Goal: Information Seeking & Learning: Check status

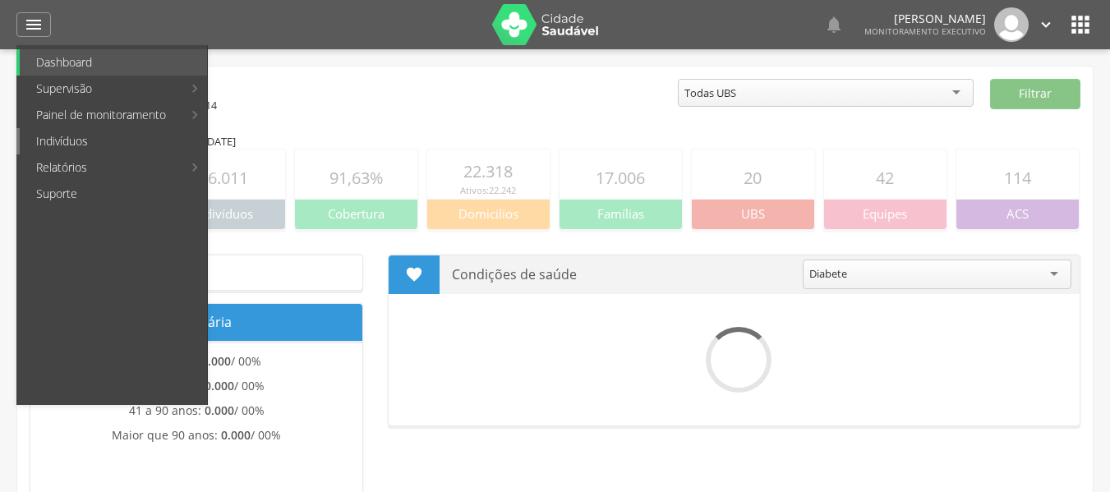
click at [54, 144] on link "Indivíduos" at bounding box center [113, 141] width 187 height 26
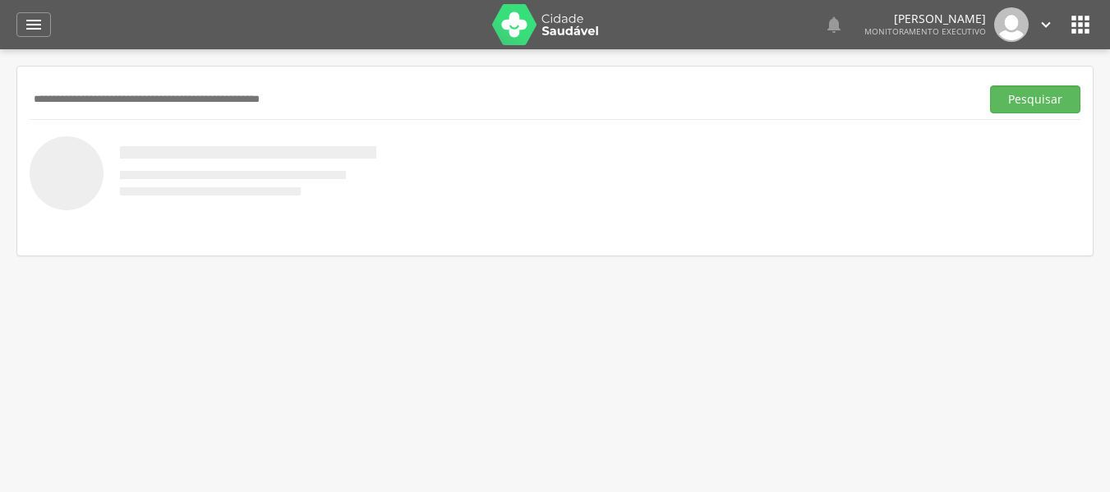
click at [67, 108] on input "text" at bounding box center [502, 99] width 944 height 28
click at [81, 106] on input "text" at bounding box center [502, 99] width 944 height 28
type input "**********"
click at [990, 85] on button "Pesquisar" at bounding box center [1035, 99] width 90 height 28
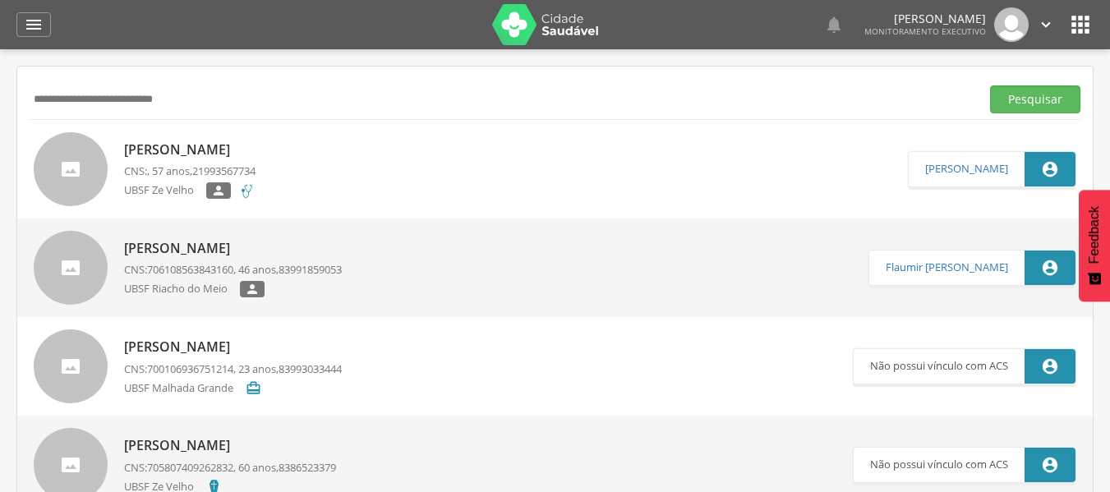
click at [186, 192] on p "UBSF Ze Velho" at bounding box center [165, 190] width 82 height 17
type input "**********"
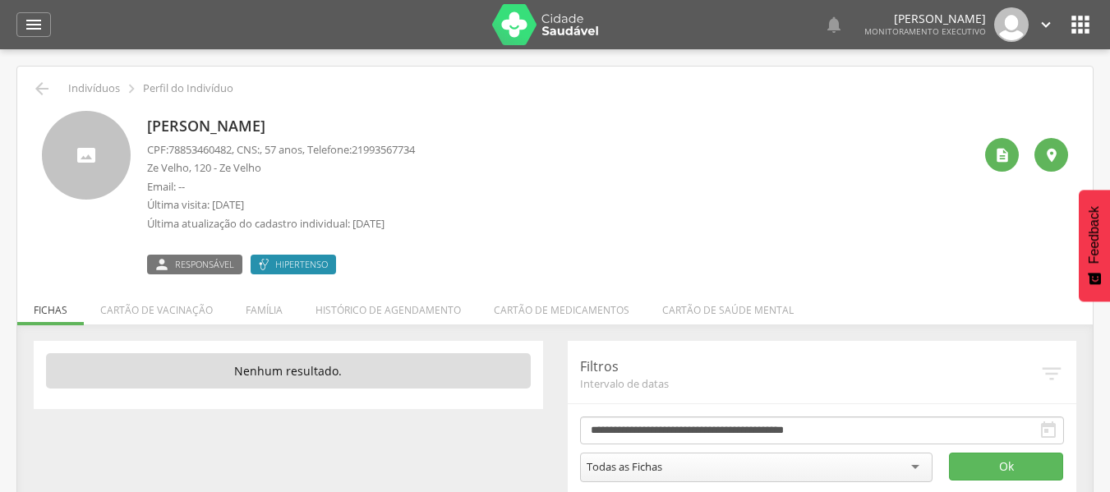
click at [37, 38] on div " Dashboard Supervisão Produtividade Mapa da cidade Mapa de cobertura Ranking A…" at bounding box center [554, 24] width 1077 height 49
click at [35, 31] on icon "" at bounding box center [34, 25] width 20 height 20
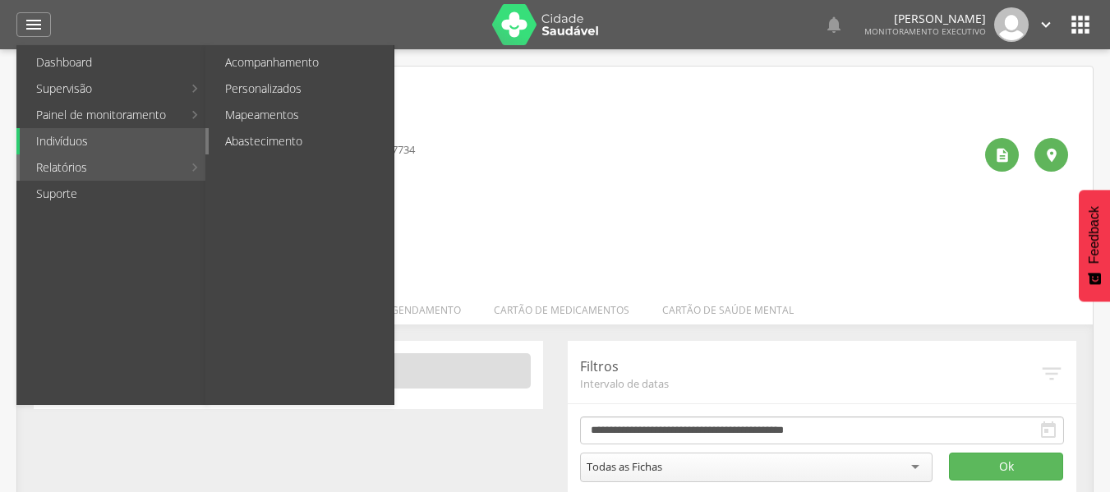
click at [277, 142] on link "Abastecimento" at bounding box center [301, 141] width 185 height 26
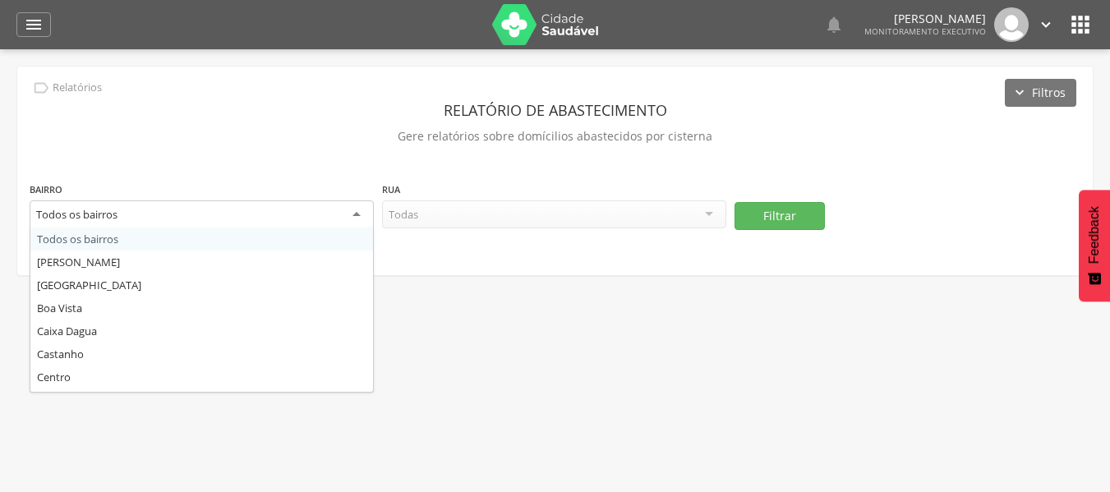
click at [355, 209] on div "Todos os bairros" at bounding box center [202, 215] width 344 height 30
type input "*"
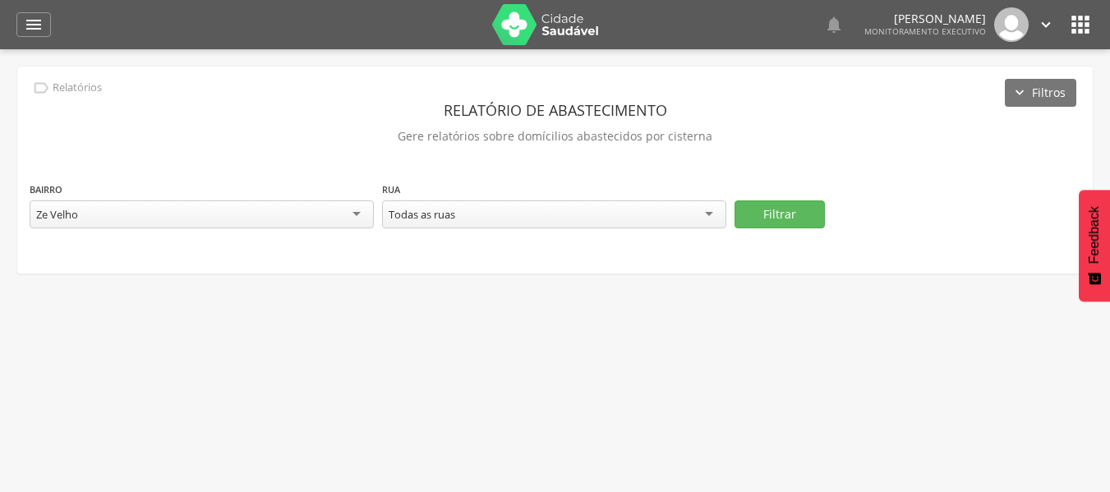
click at [710, 215] on div "Todas as ruas" at bounding box center [554, 214] width 344 height 28
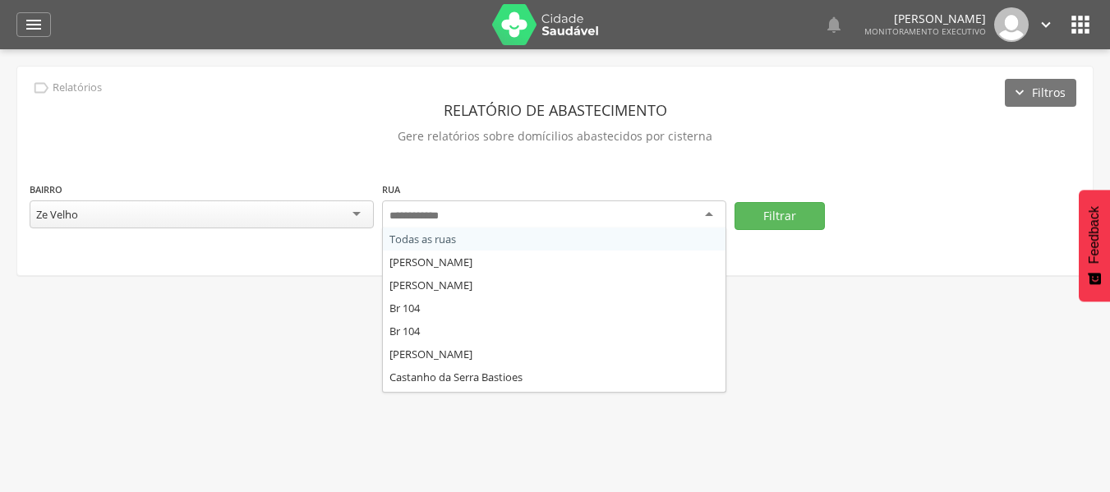
type input "*"
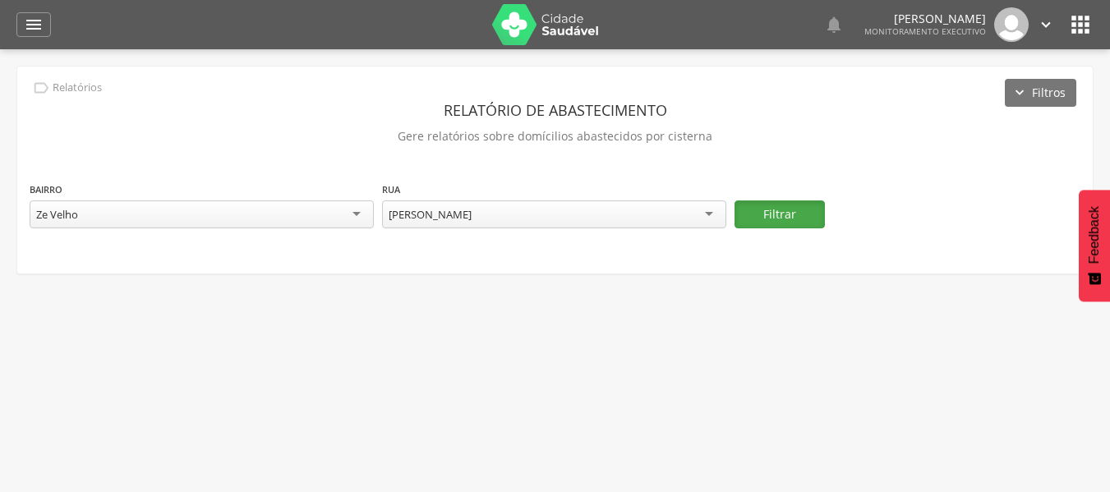
click at [763, 211] on button "Filtrar" at bounding box center [779, 214] width 90 height 28
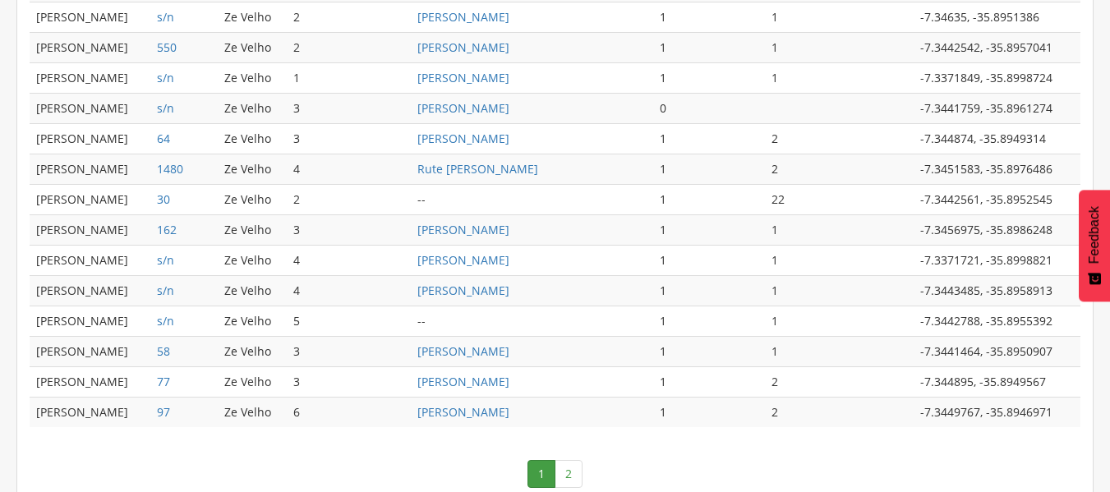
scroll to position [895, 0]
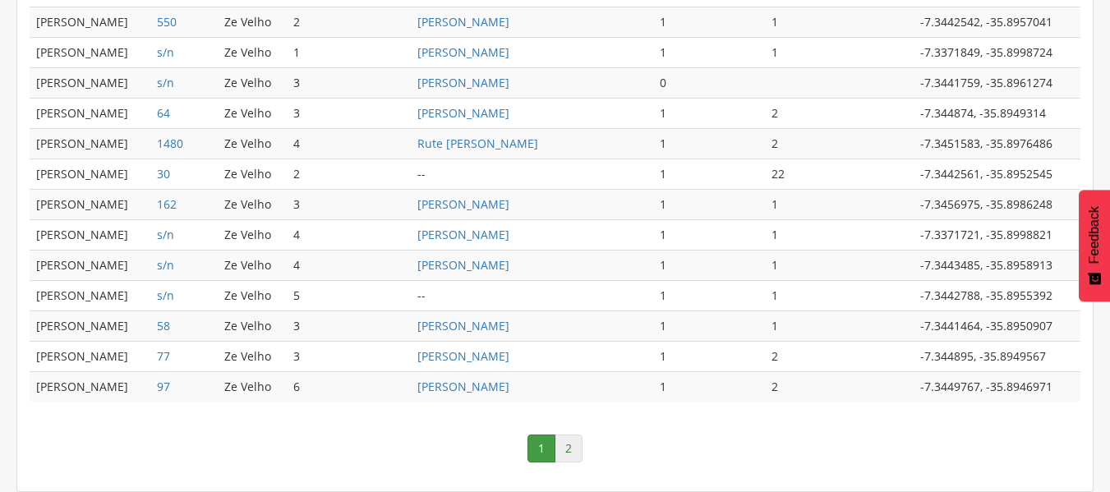
click at [570, 451] on link "2" at bounding box center [569, 449] width 28 height 28
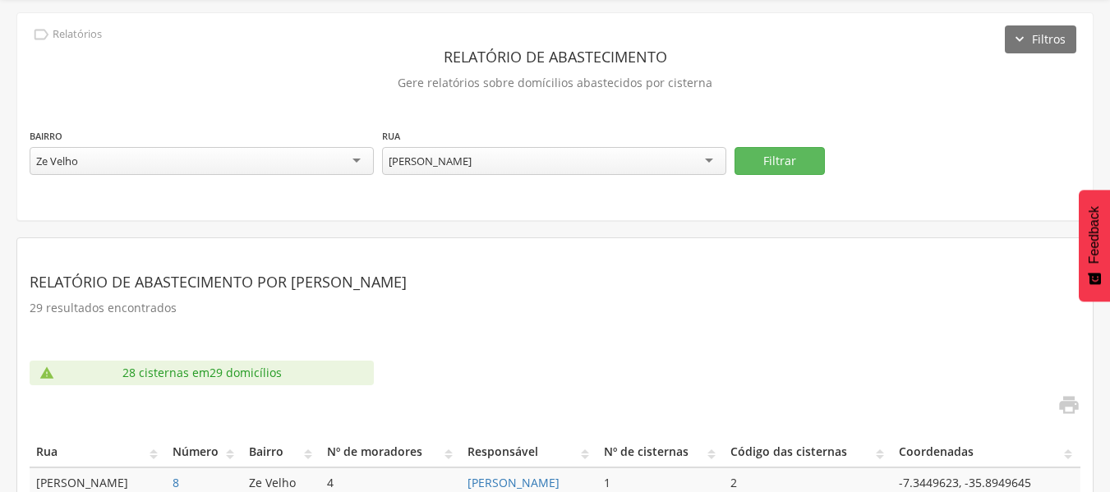
scroll to position [82, 0]
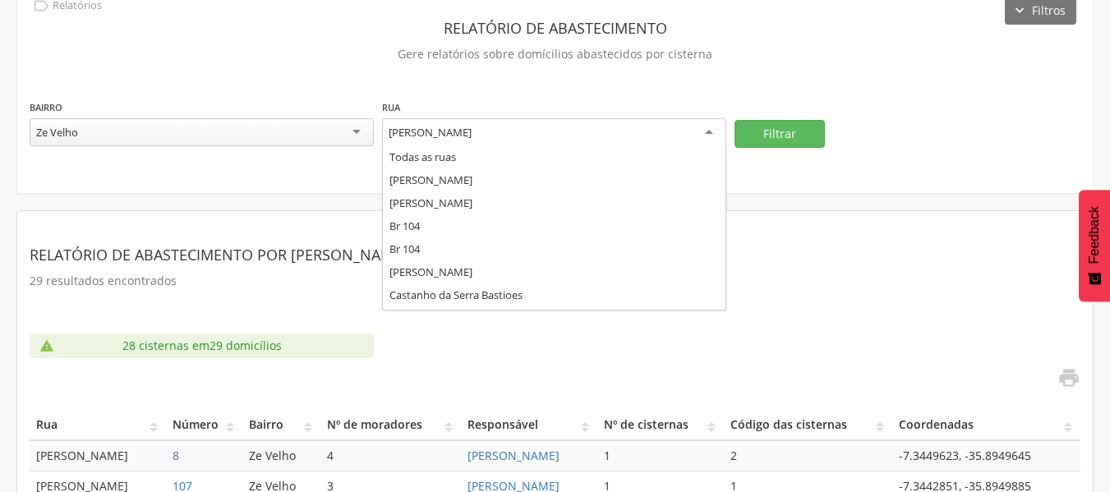
click at [707, 130] on div "[PERSON_NAME]" at bounding box center [554, 133] width 344 height 30
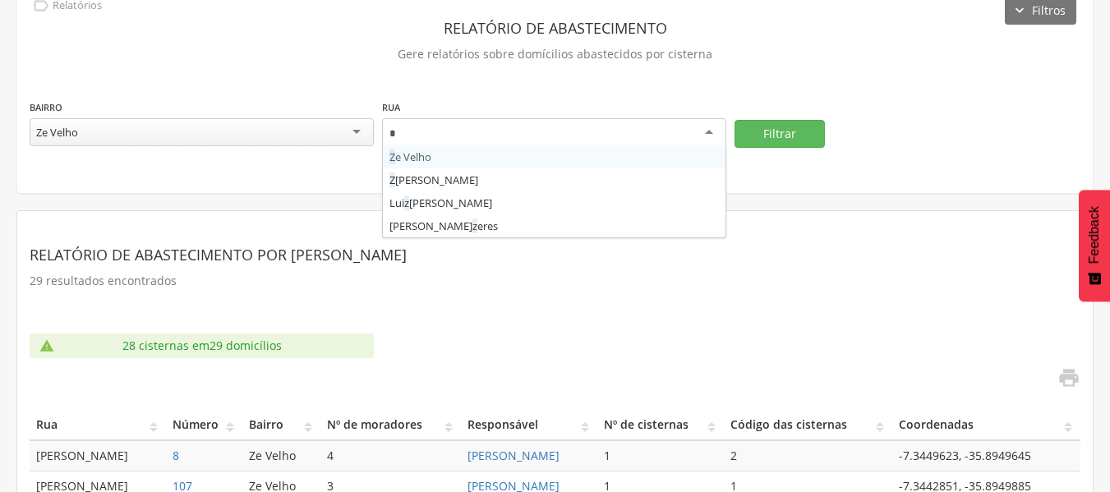
scroll to position [0, 0]
type input "**"
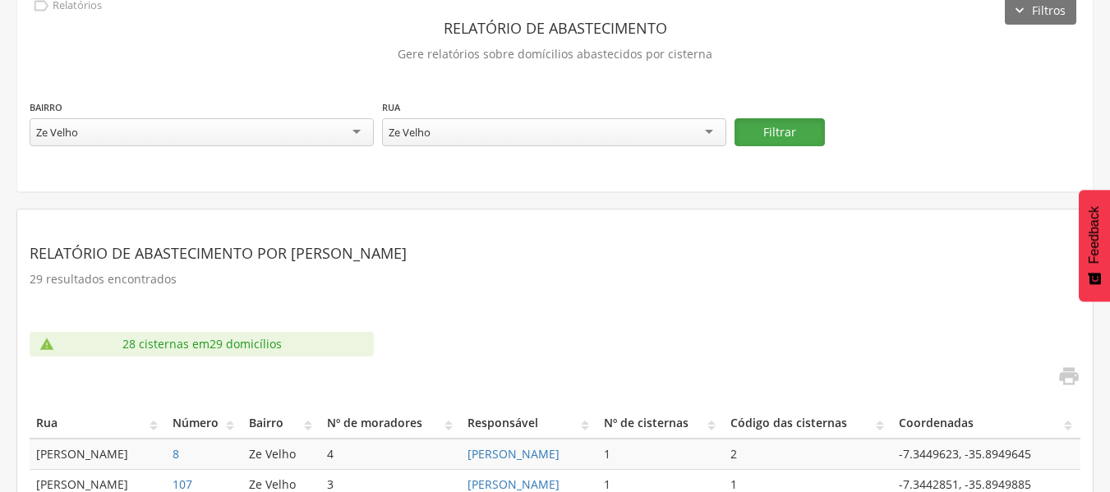
click at [791, 138] on button "Filtrar" at bounding box center [779, 132] width 90 height 28
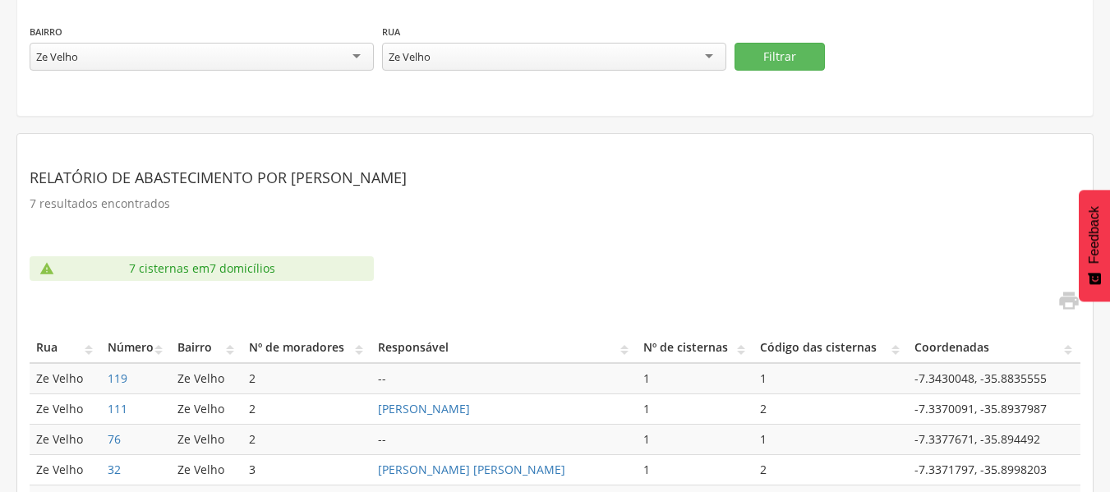
scroll to position [168, 0]
